Goal: Task Accomplishment & Management: Manage account settings

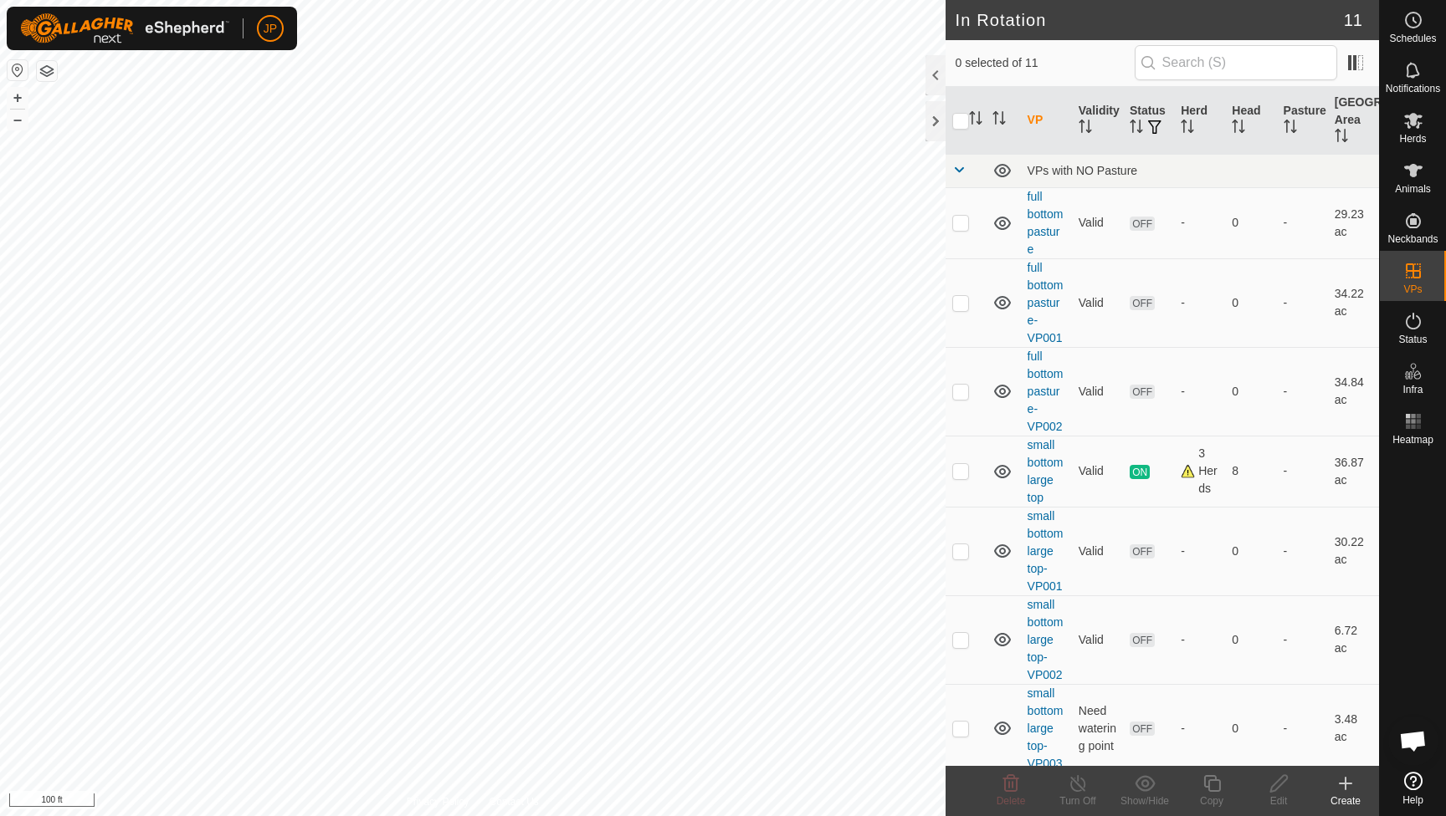
scroll to position [903, 0]
checkbox input "false"
checkbox input "true"
checkbox input "false"
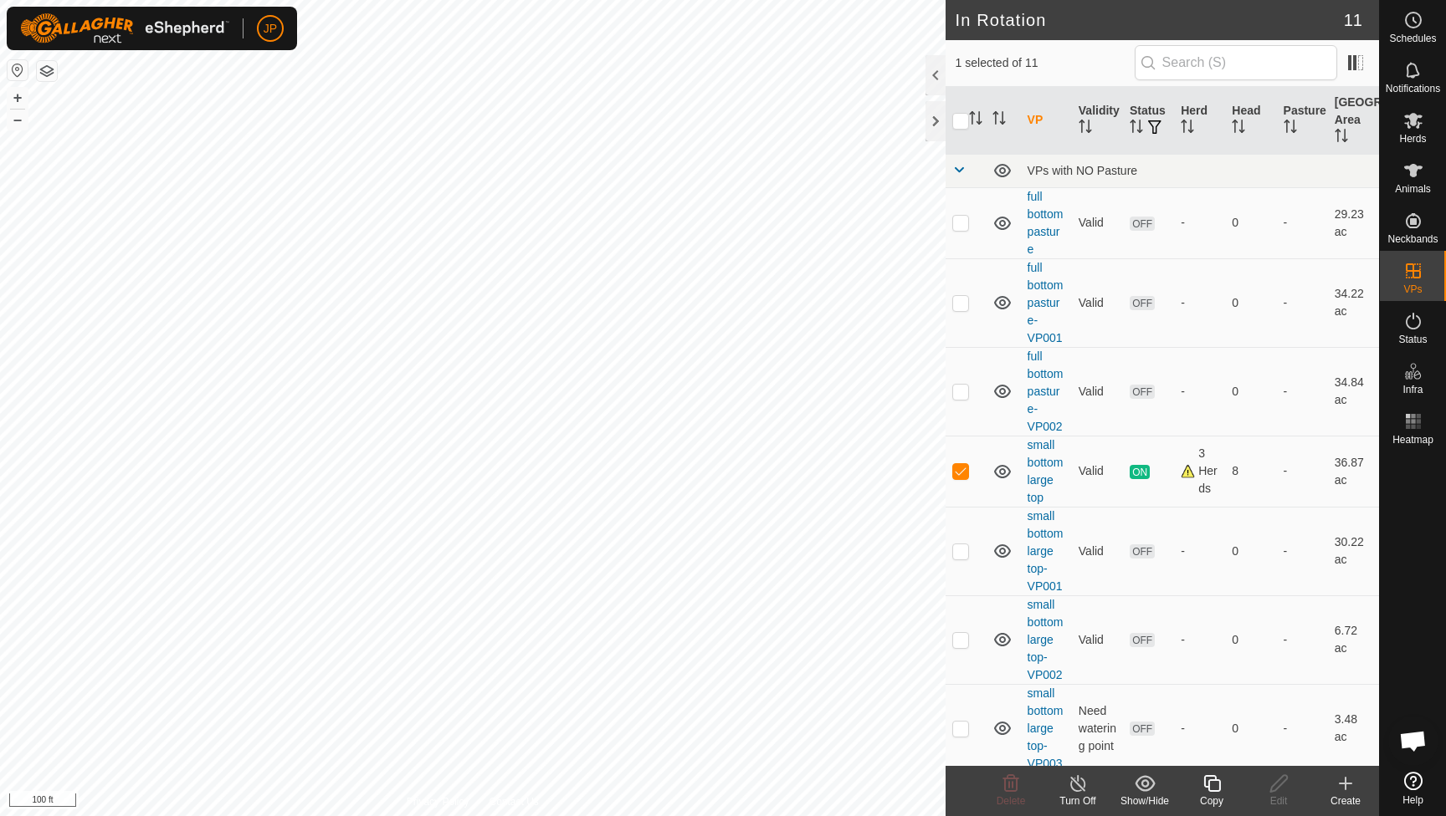
checkbox input "false"
checkbox input "true"
click at [1285, 786] on icon at bounding box center [1278, 784] width 21 height 20
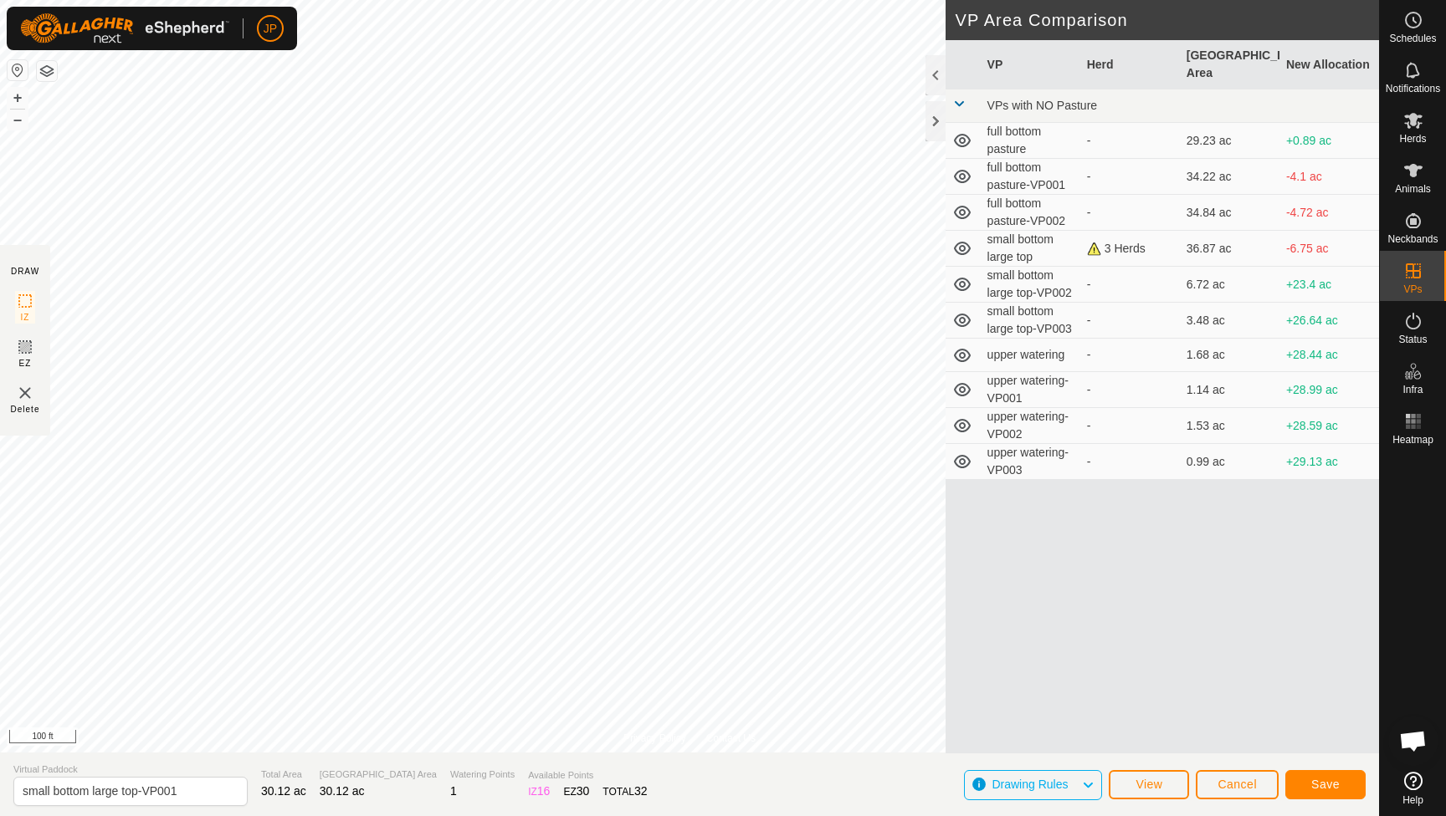
click at [1307, 791] on button "Save" at bounding box center [1325, 784] width 80 height 29
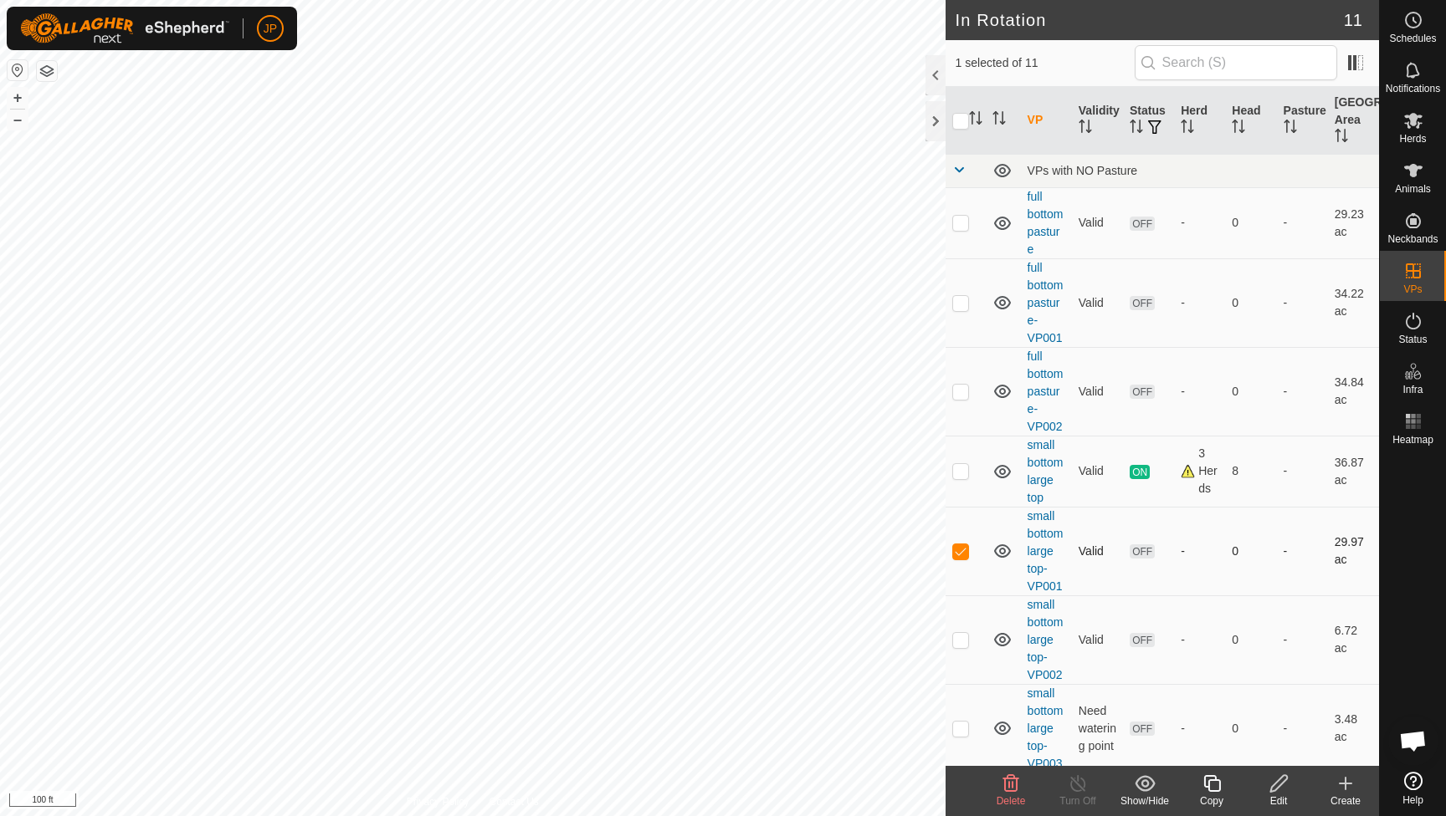
checkbox input "false"
checkbox input "true"
checkbox input "false"
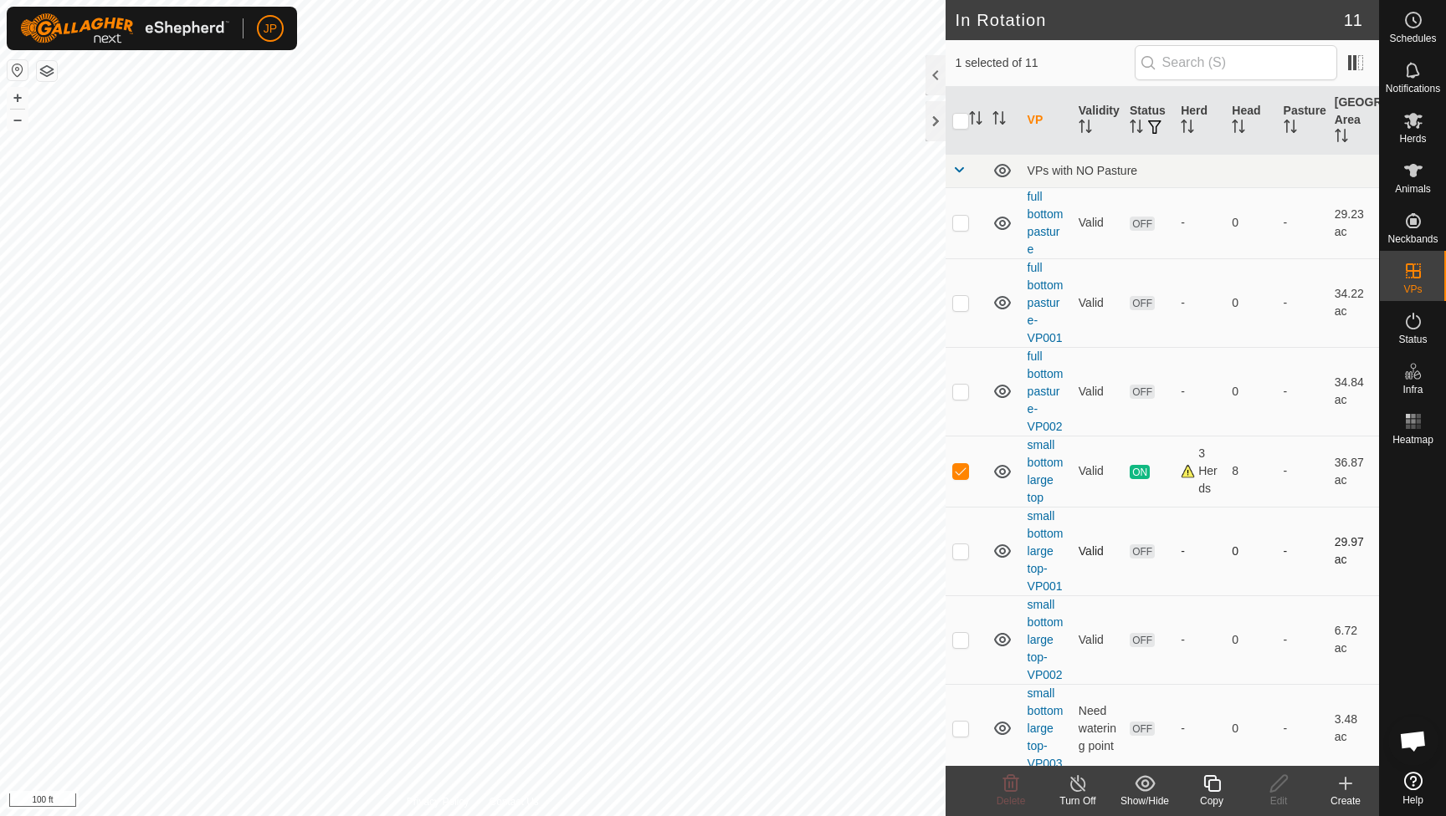
checkbox input "true"
checkbox input "false"
checkbox input "true"
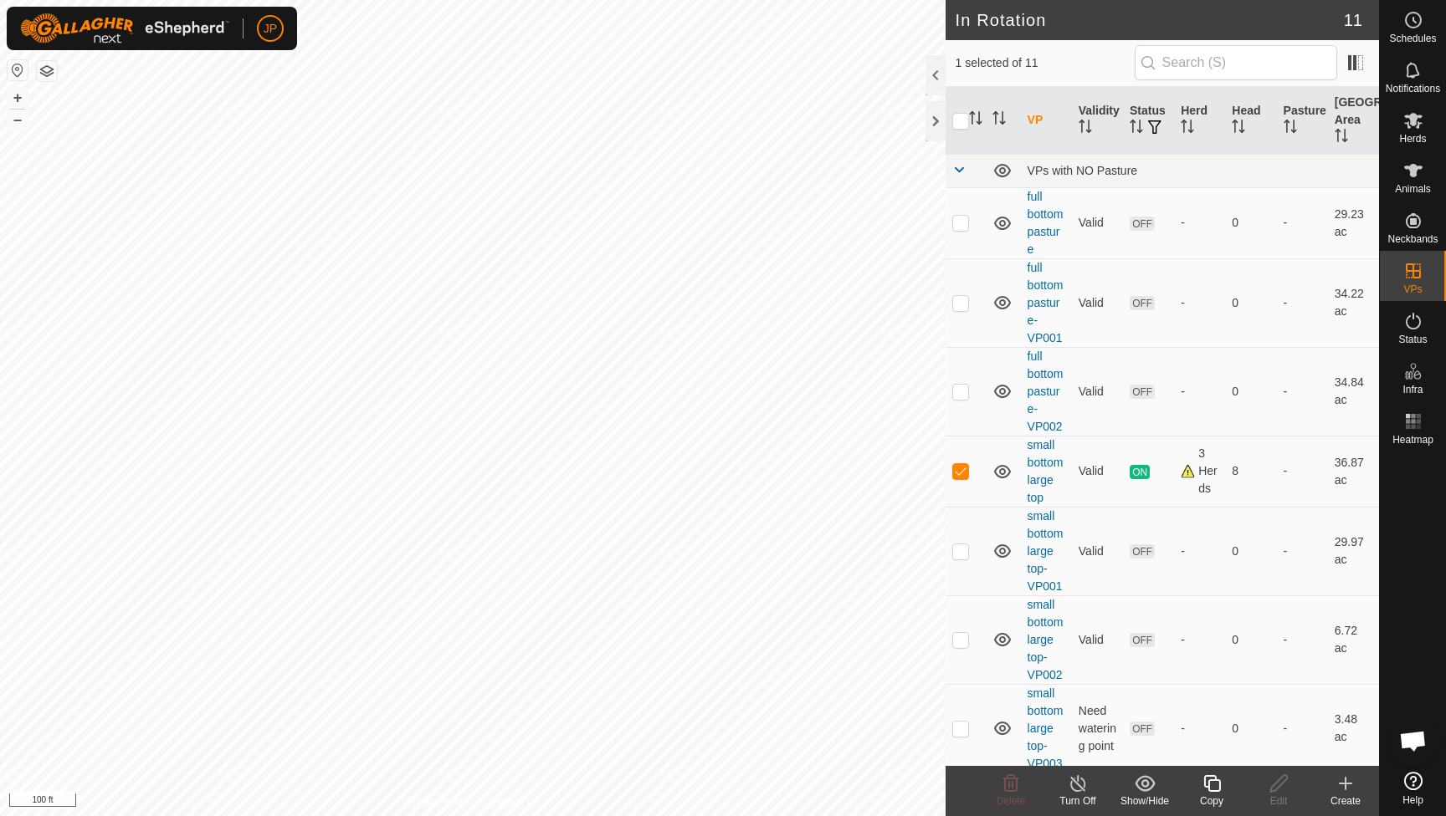
checkbox input "true"
checkbox input "false"
checkbox input "true"
click at [1286, 784] on icon at bounding box center [1278, 784] width 21 height 20
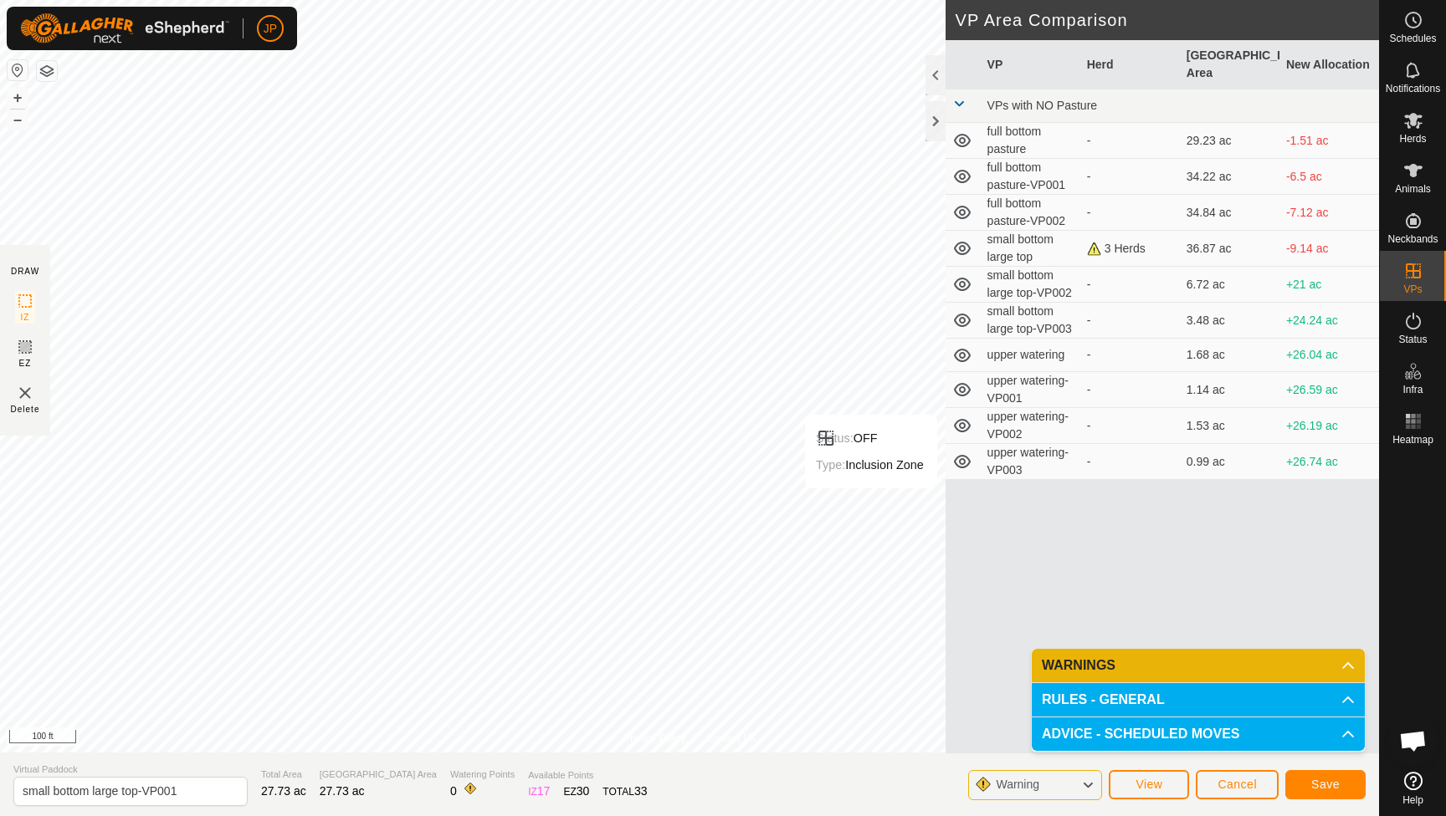
click at [1329, 783] on span "Save" at bounding box center [1325, 784] width 28 height 13
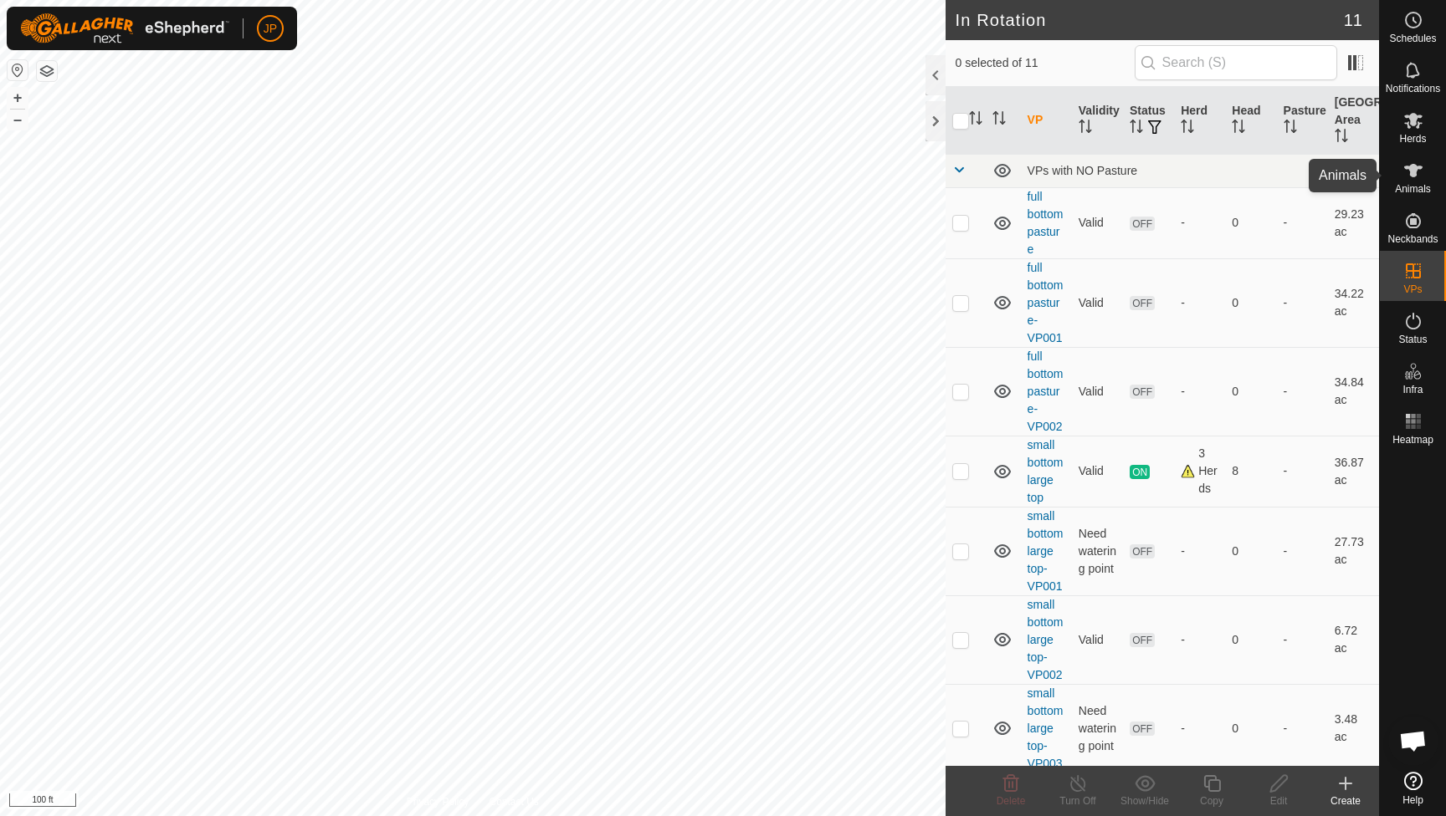
click at [1419, 180] on es-animals-svg-icon at bounding box center [1413, 170] width 30 height 27
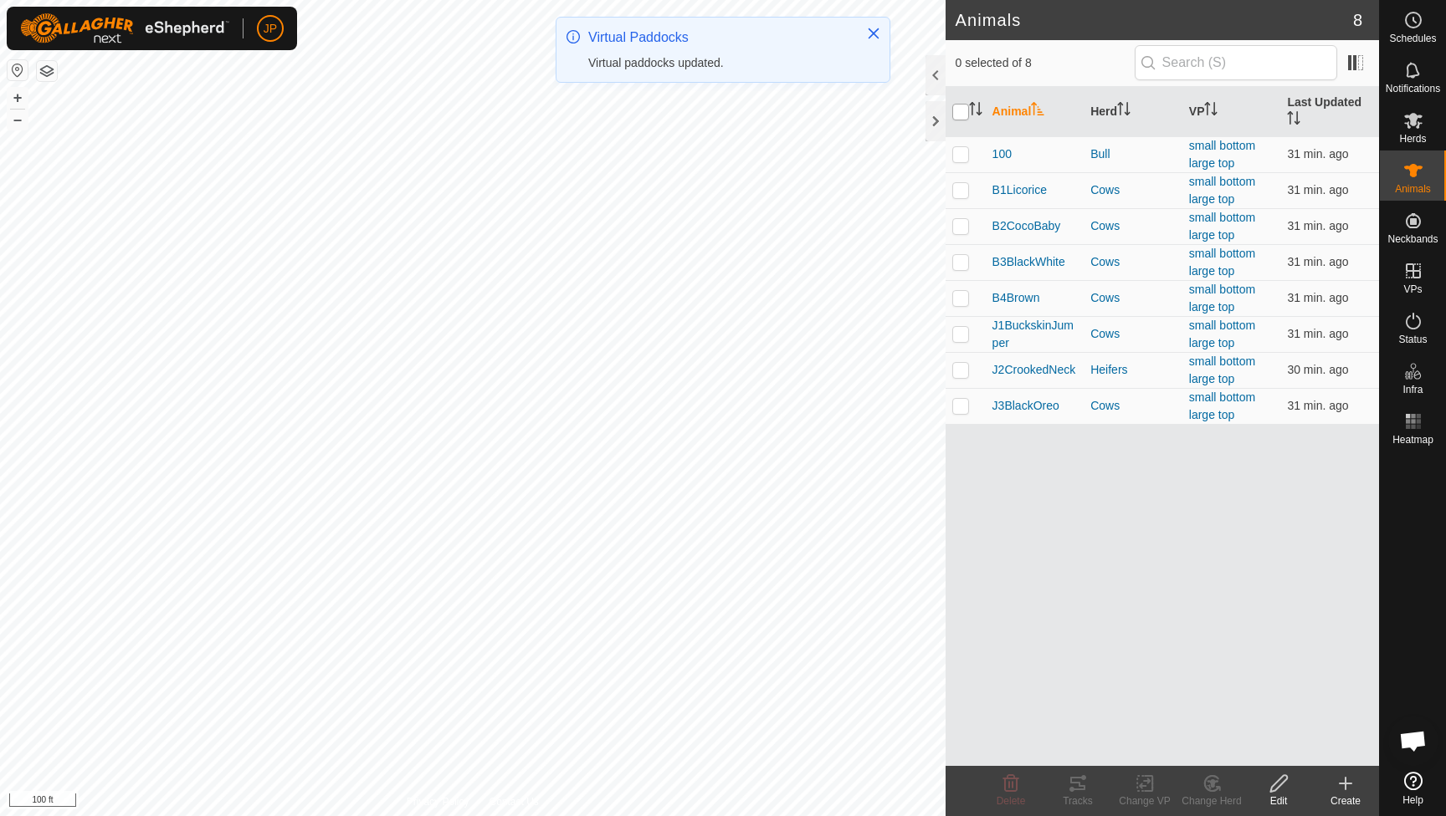
click at [960, 112] on input "checkbox" at bounding box center [960, 112] width 17 height 17
checkbox input "true"
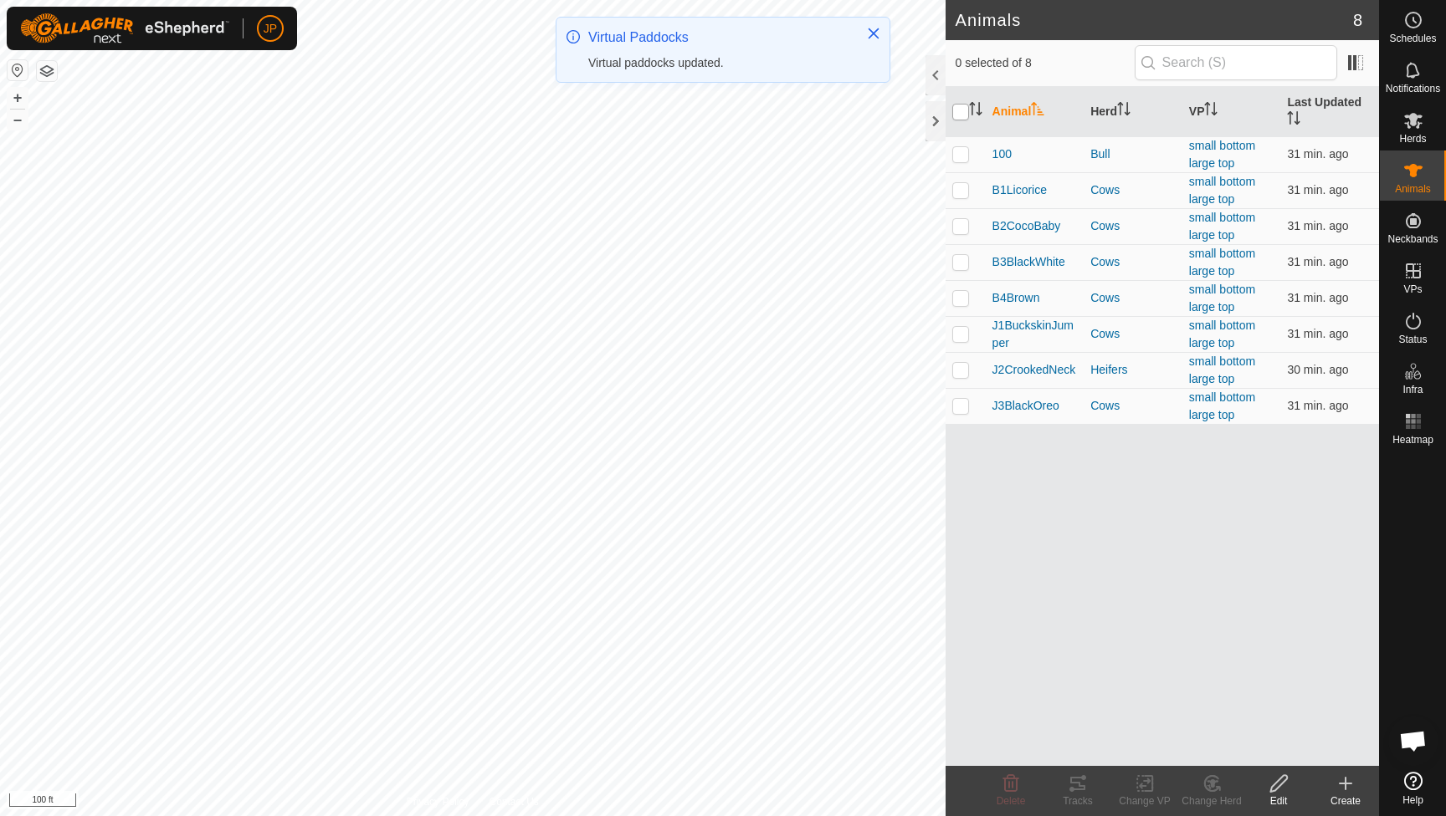
checkbox input "true"
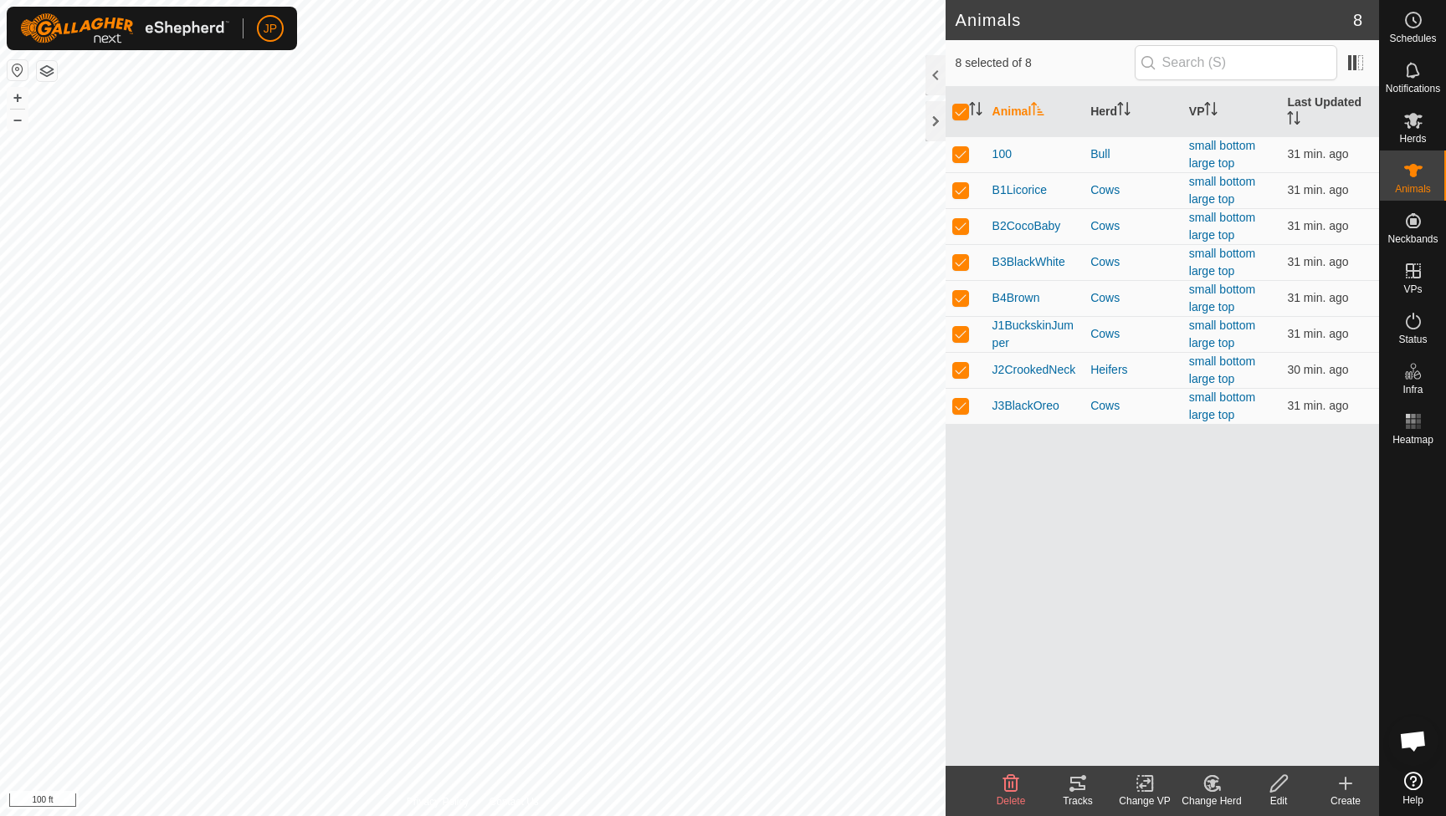
click at [1137, 784] on rect at bounding box center [1144, 783] width 15 height 15
click at [1165, 716] on link "Choose VP..." at bounding box center [1195, 711] width 166 height 33
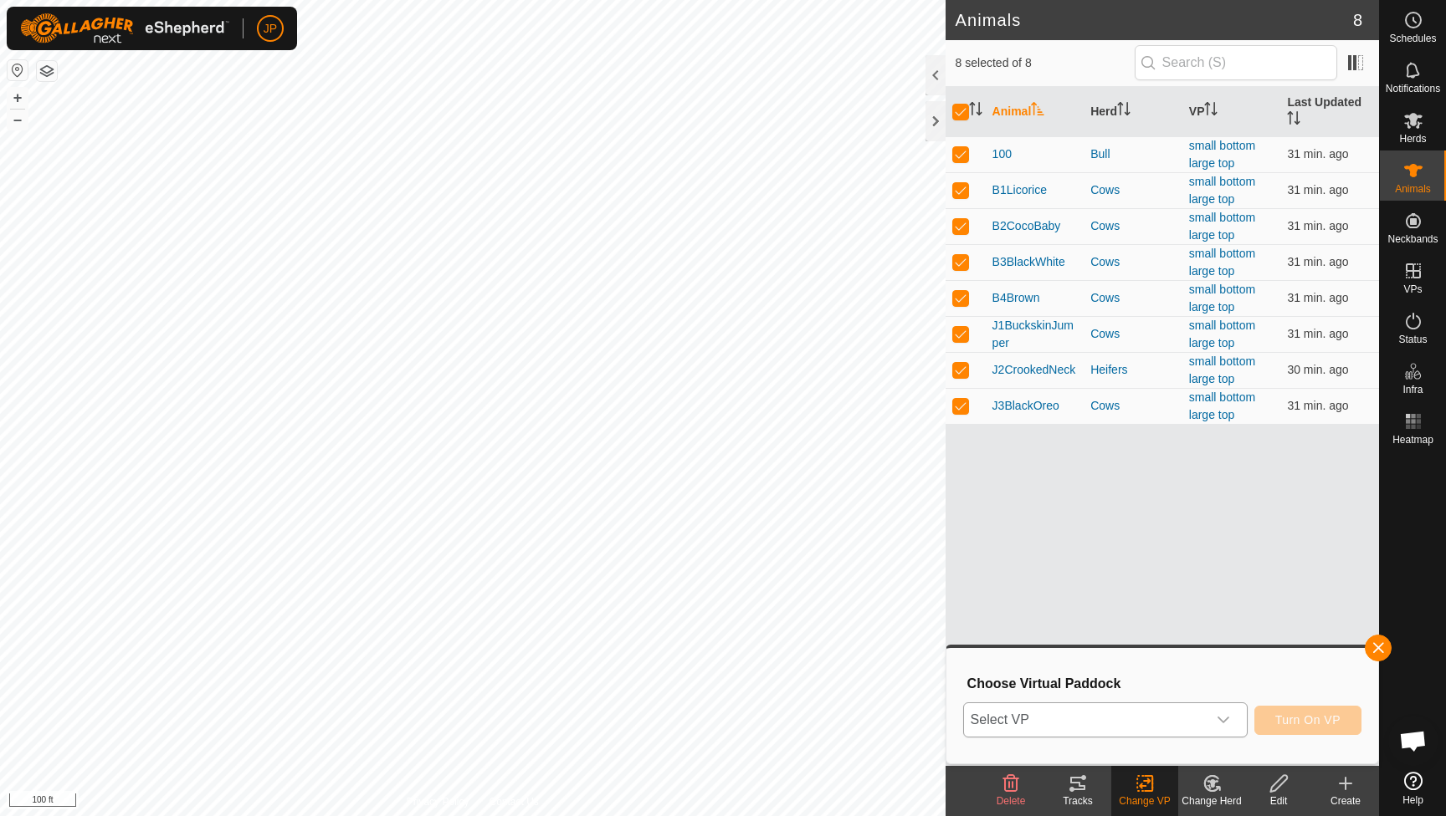
click at [1165, 714] on span "Select VP" at bounding box center [1085, 720] width 243 height 33
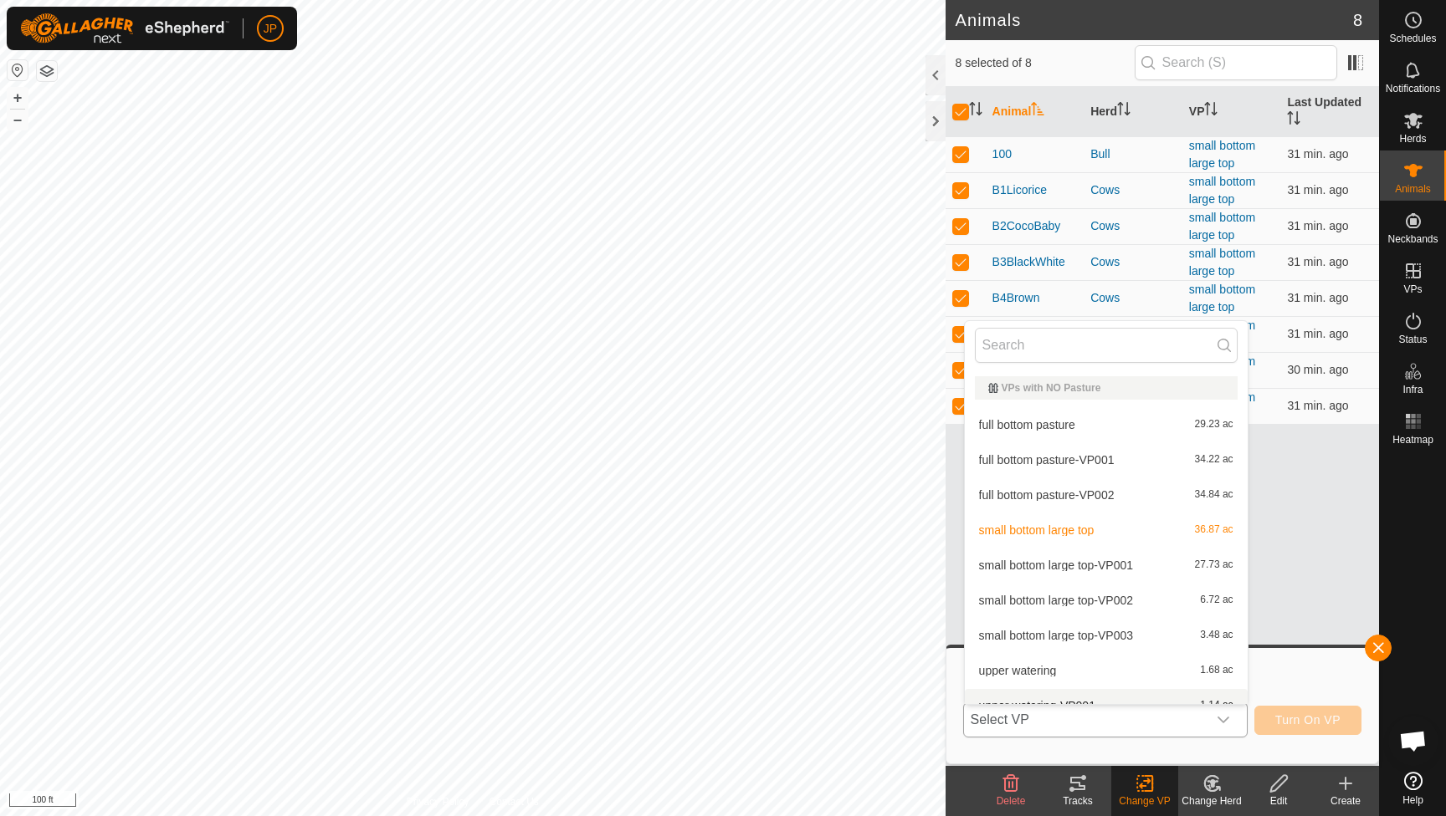
scroll to position [18, 0]
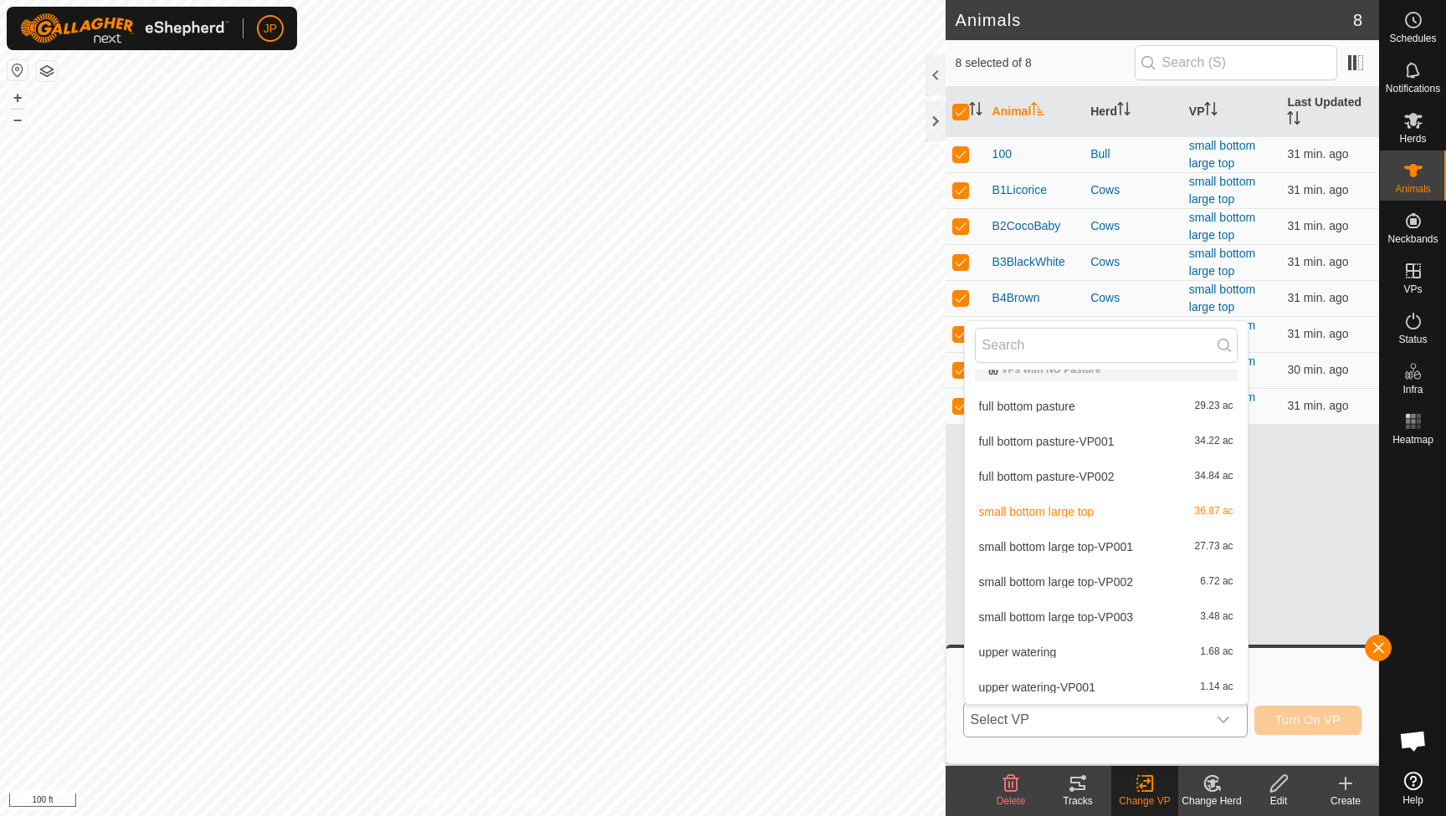
click at [1147, 541] on li "small bottom large top-VP001 27.73 ac" at bounding box center [1106, 546] width 283 height 33
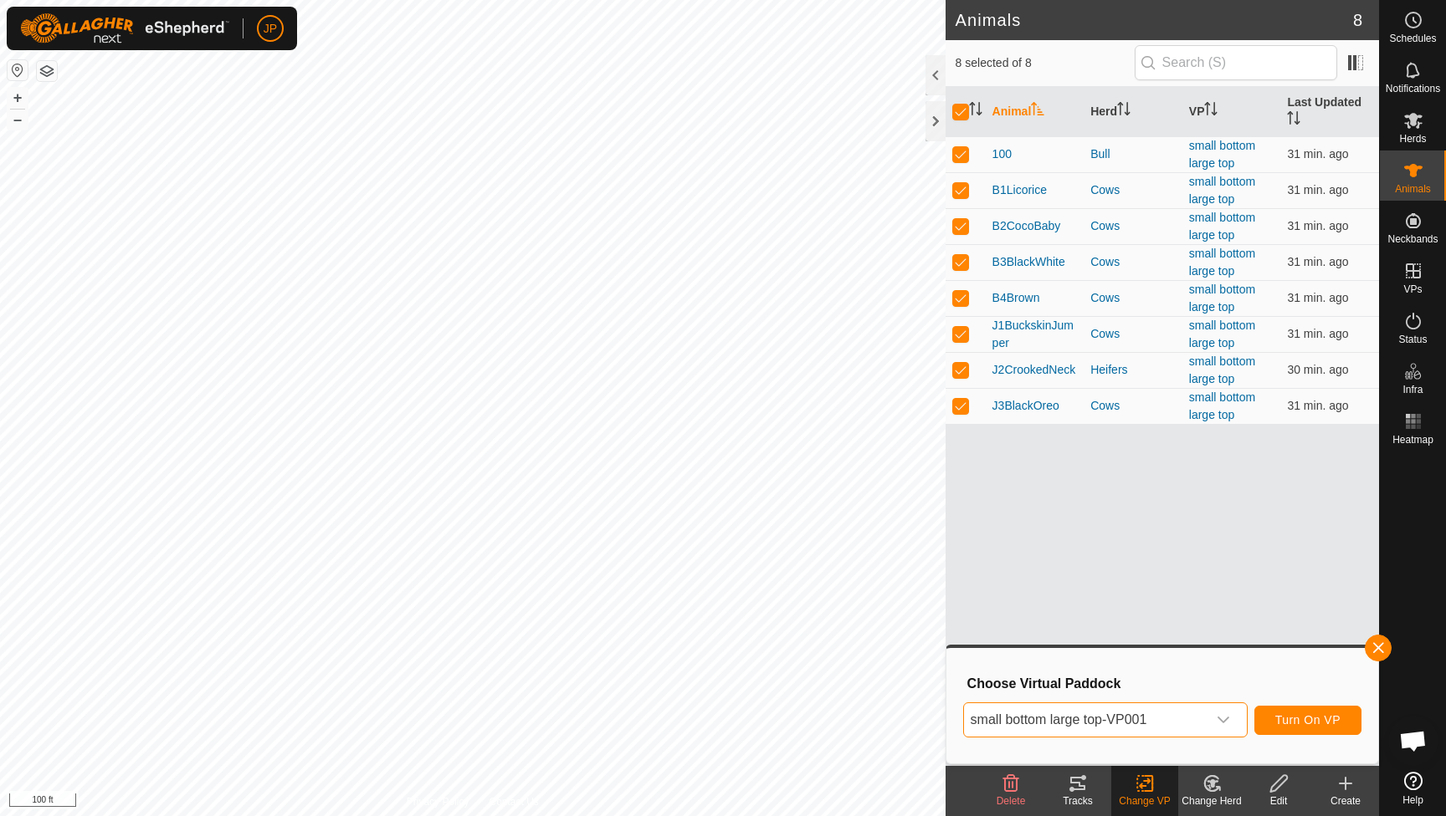
click at [1329, 720] on span "Turn On VP" at bounding box center [1307, 720] width 65 height 13
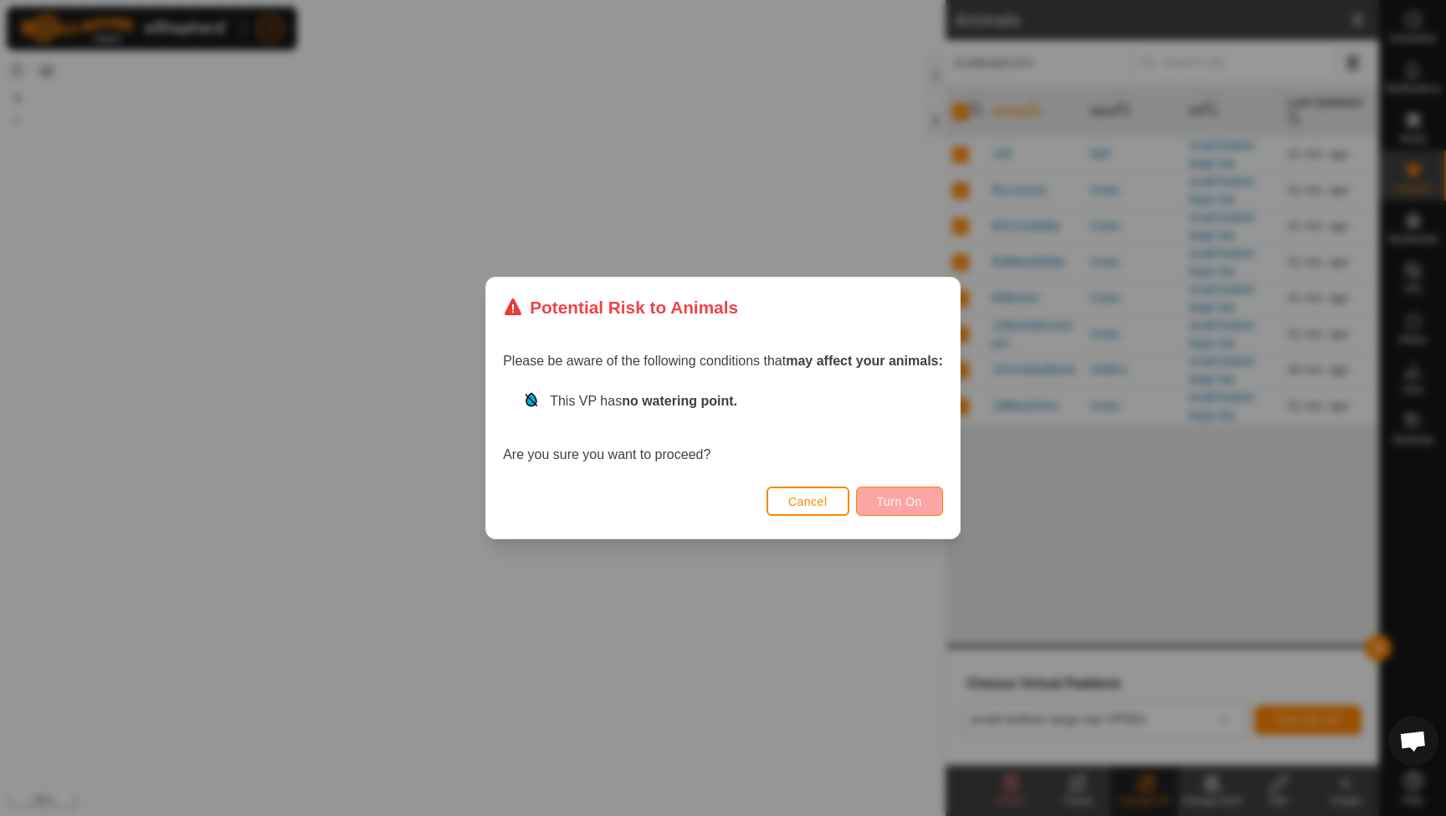
click at [894, 504] on span "Turn On" at bounding box center [899, 501] width 45 height 13
